Goal: Transaction & Acquisition: Purchase product/service

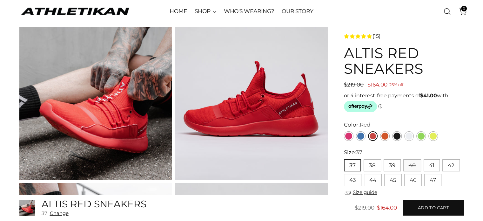
scroll to position [40, 0]
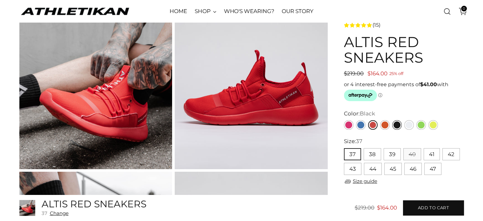
click at [397, 123] on link "Black" at bounding box center [398, 125] width 10 height 10
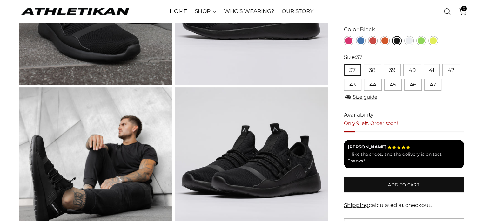
scroll to position [124, 0]
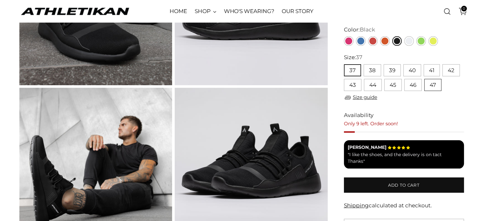
click at [437, 85] on button "47" at bounding box center [433, 85] width 17 height 12
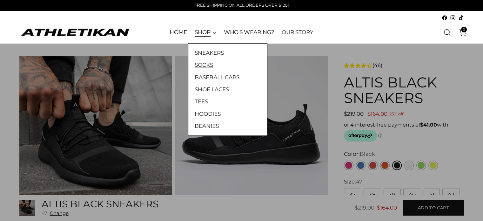
click at [208, 64] on link "SOCKS" at bounding box center [228, 65] width 66 height 8
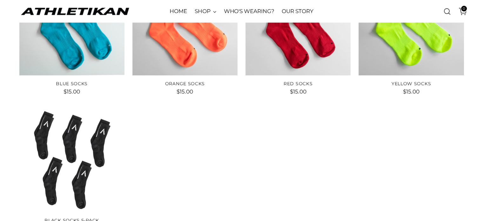
scroll to position [318, 0]
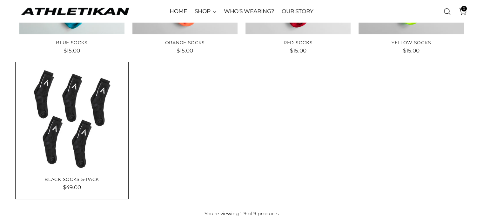
click at [64, 115] on img "Black Socks 5-Pack" at bounding box center [71, 118] width 105 height 105
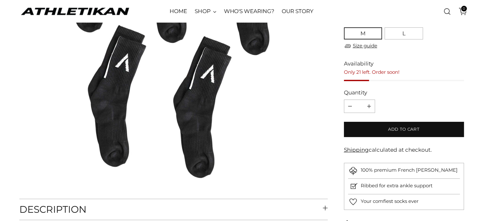
scroll to position [178, 0]
click at [404, 33] on button "L" at bounding box center [404, 33] width 38 height 12
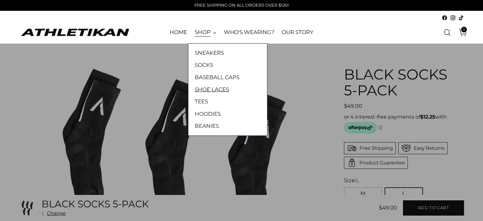
click at [206, 91] on link "SHOE LACES" at bounding box center [228, 89] width 66 height 8
